Goal: Task Accomplishment & Management: Use online tool/utility

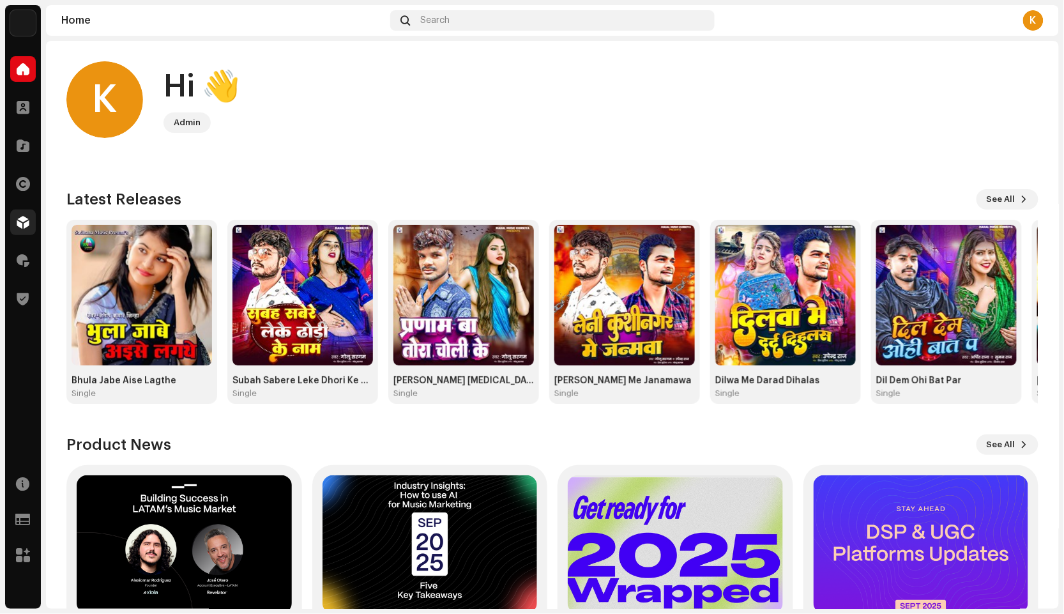
click at [19, 223] on span at bounding box center [23, 222] width 13 height 10
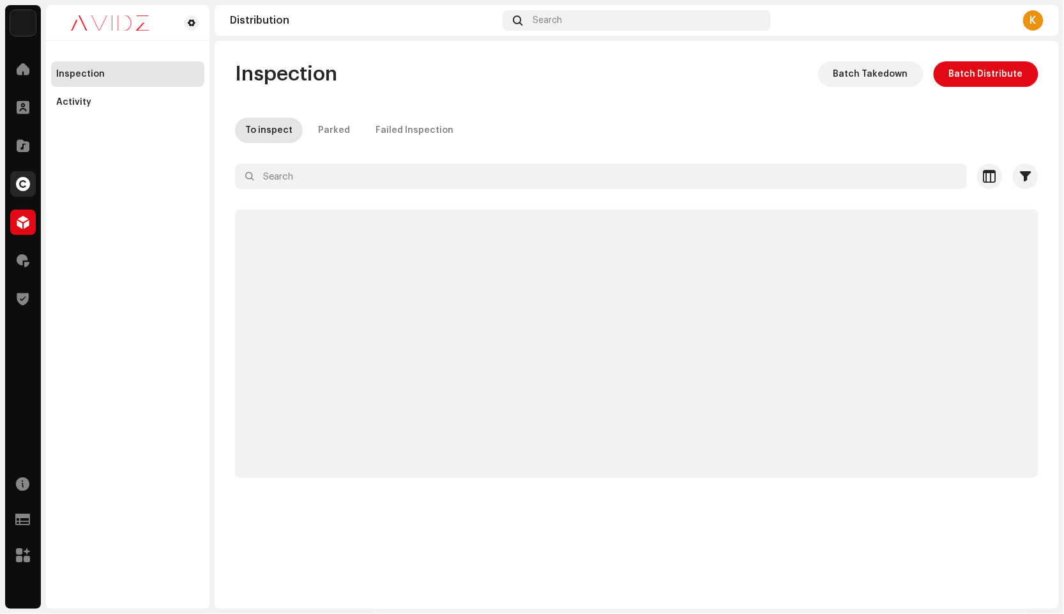
click at [19, 188] on span at bounding box center [23, 184] width 14 height 10
click at [26, 301] on span at bounding box center [23, 299] width 12 height 10
click at [17, 260] on span at bounding box center [23, 260] width 13 height 10
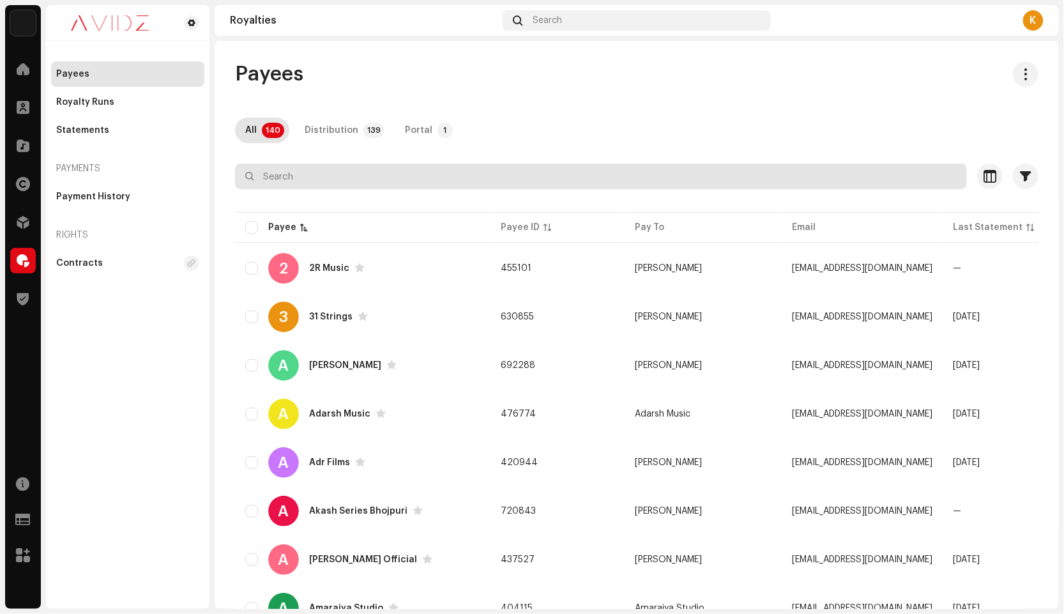
click at [279, 173] on input "text" at bounding box center [601, 176] width 732 height 26
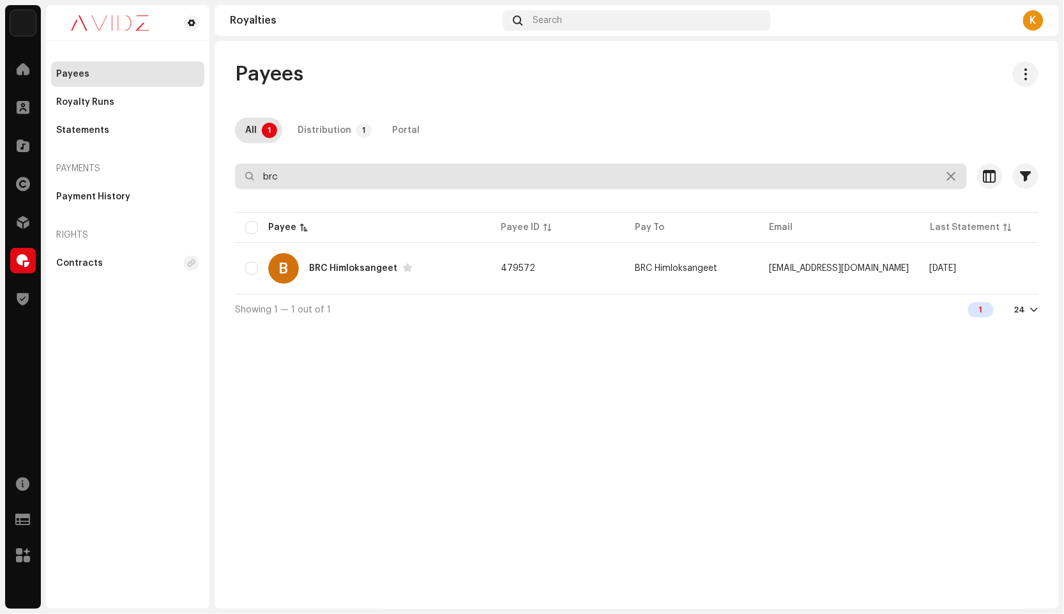
type input "brc"
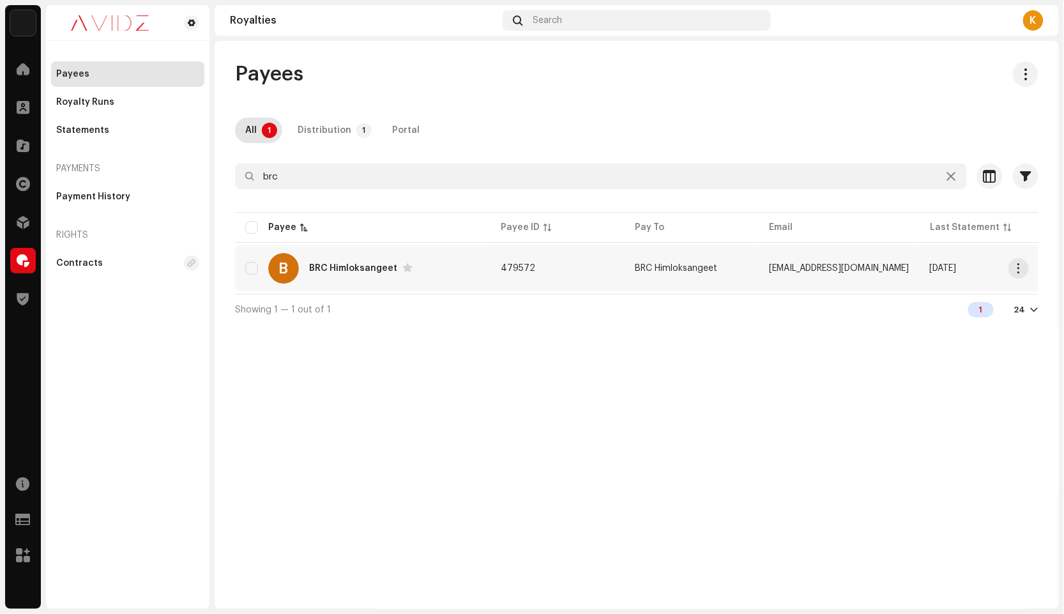
click at [331, 269] on div "BRC Himloksangeet" at bounding box center [353, 268] width 88 height 9
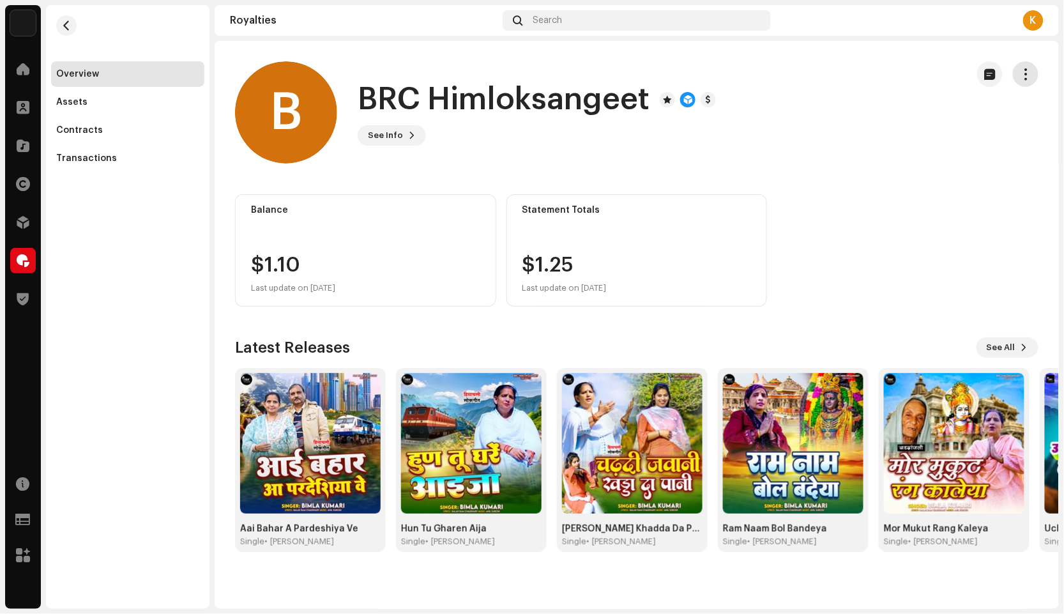
click at [1031, 74] on span "button" at bounding box center [1026, 74] width 12 height 10
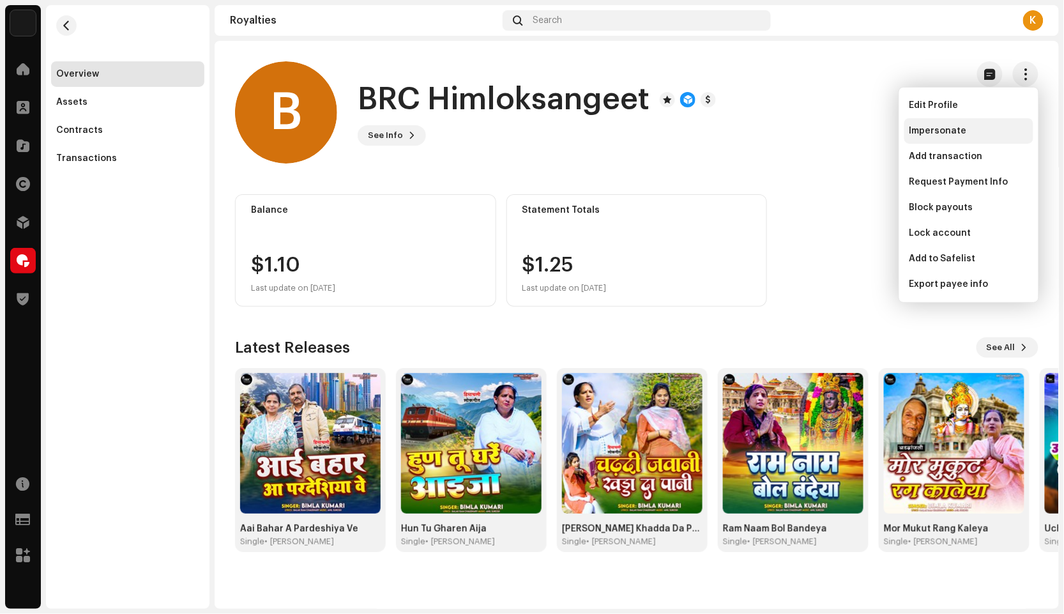
click at [979, 126] on div "Impersonate" at bounding box center [968, 131] width 119 height 10
